Goal: Task Accomplishment & Management: Manage account settings

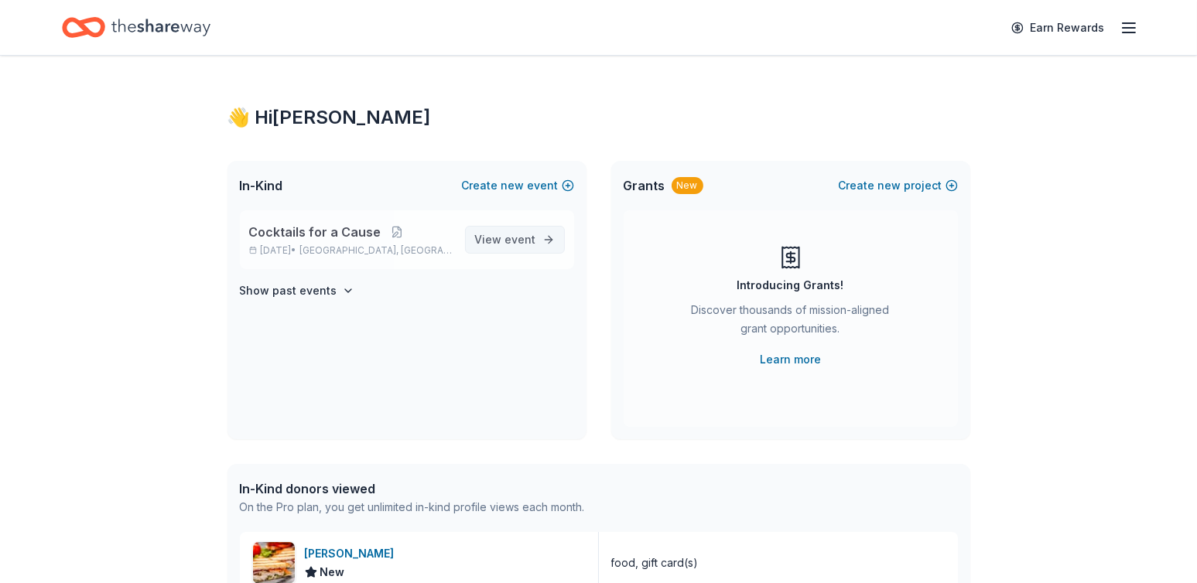
click at [531, 248] on link "View event" at bounding box center [515, 240] width 100 height 28
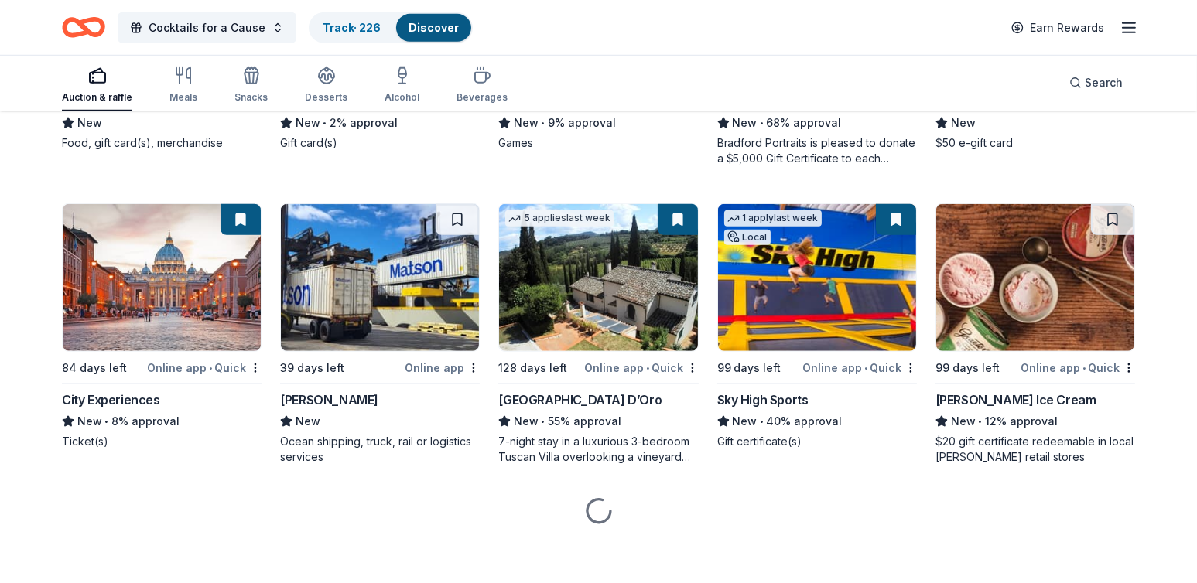
scroll to position [1577, 0]
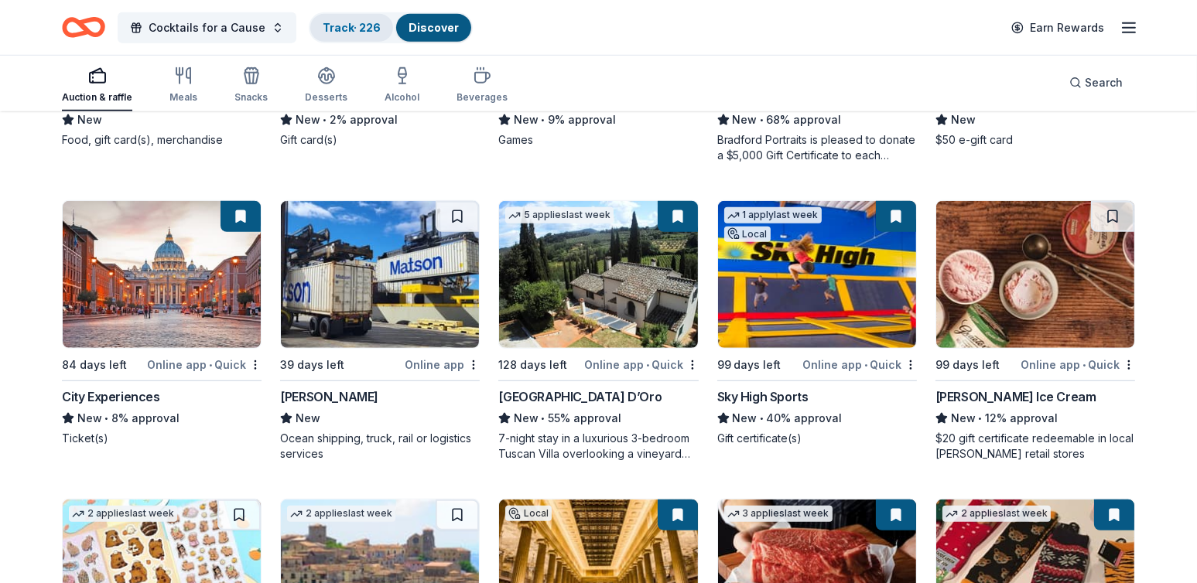
click at [366, 27] on link "Track · 226" at bounding box center [352, 27] width 58 height 13
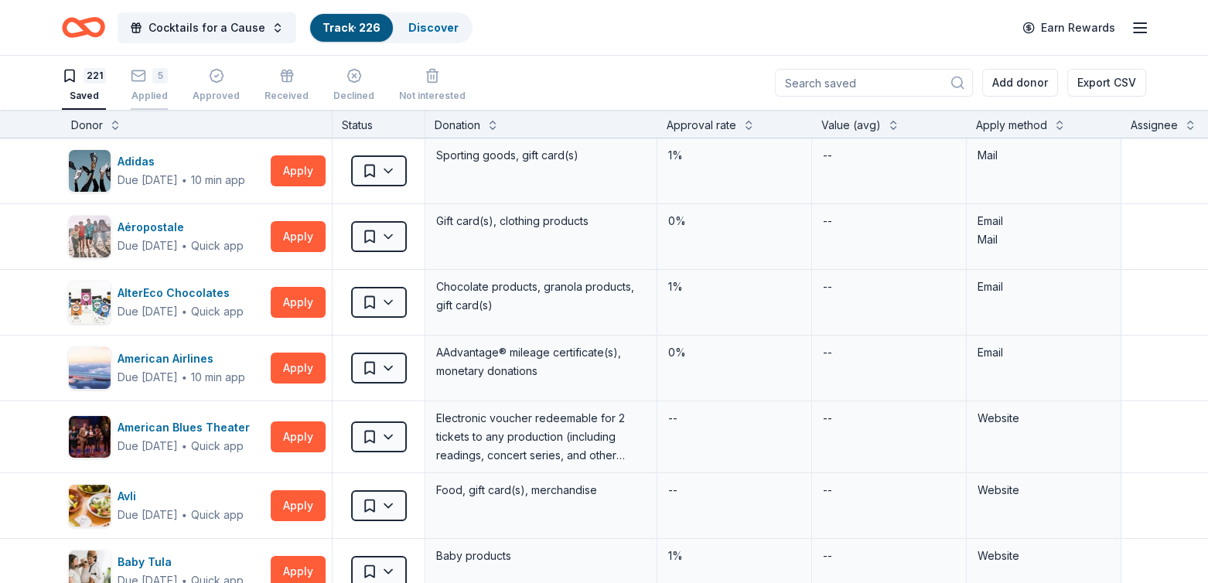
click at [136, 80] on rect "button" at bounding box center [138, 75] width 13 height 10
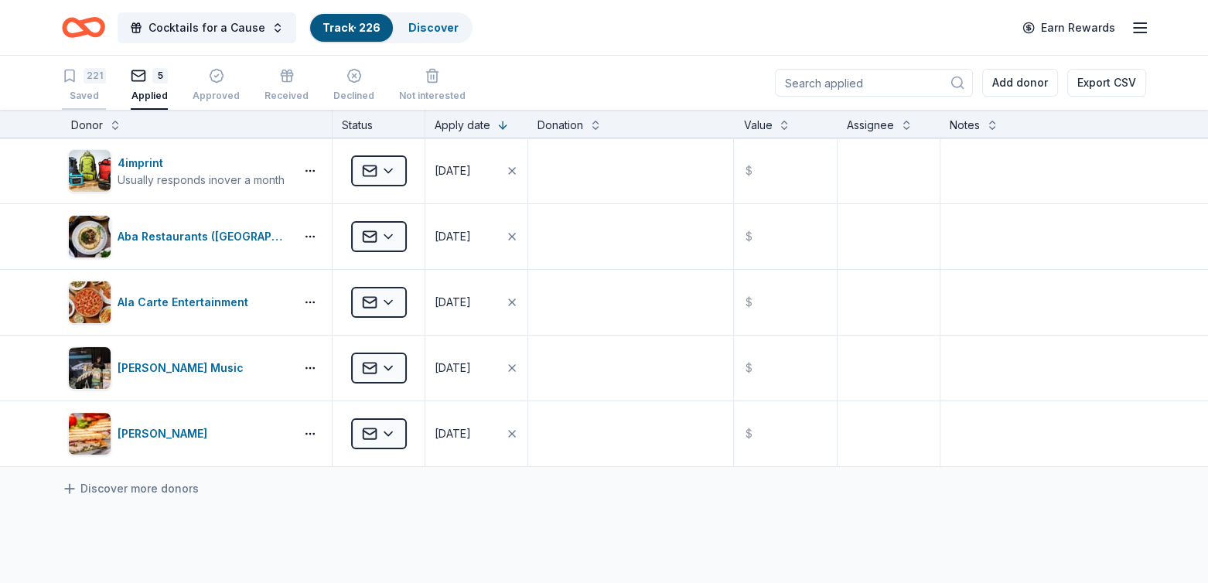
click at [92, 80] on div "221" at bounding box center [95, 75] width 22 height 15
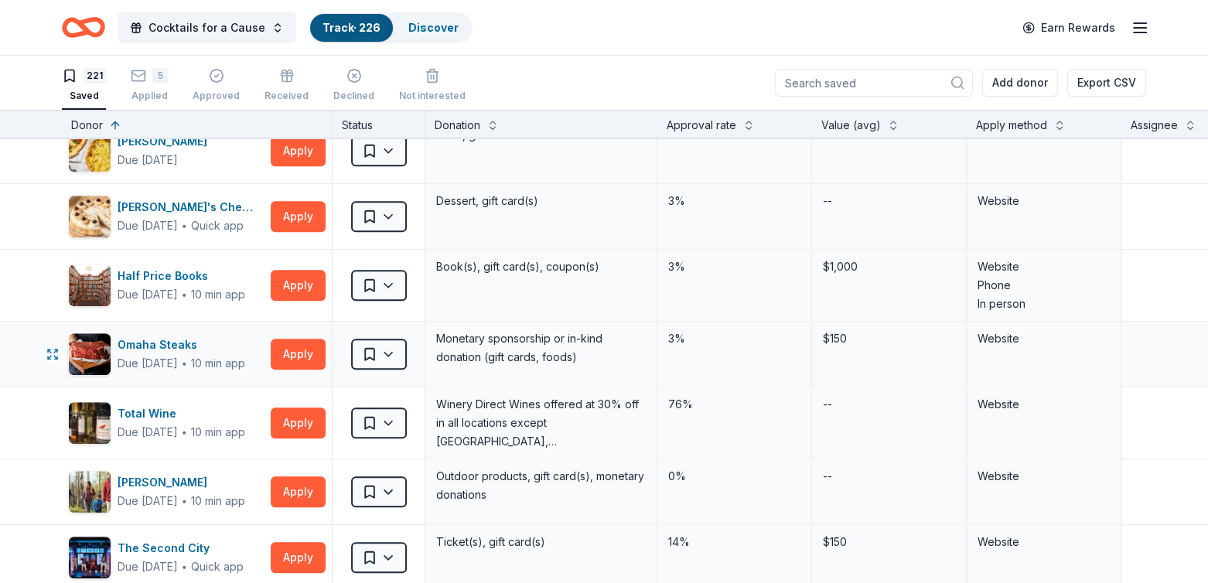
scroll to position [1315, 0]
